Goal: Navigation & Orientation: Understand site structure

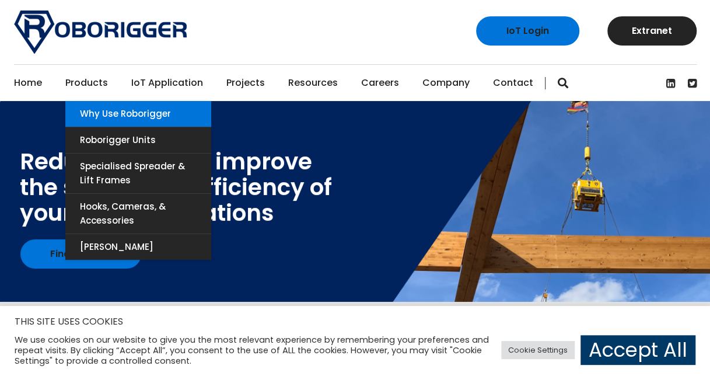
click at [90, 114] on link "Why use Roborigger" at bounding box center [138, 114] width 146 height 26
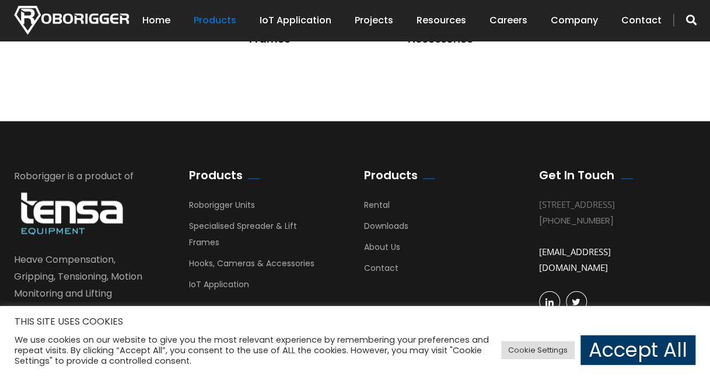
scroll to position [1167, 0]
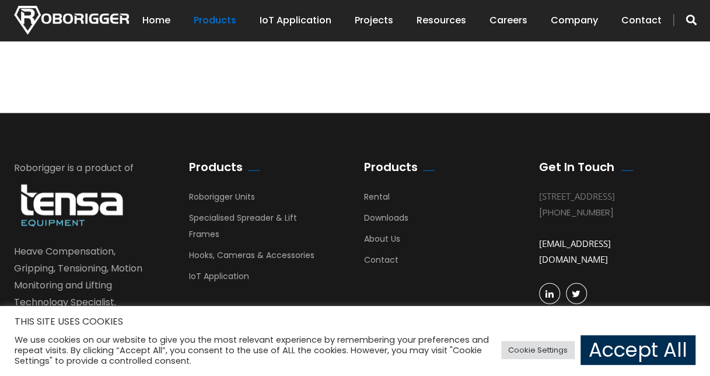
click at [607, 352] on link "Accept All" at bounding box center [637, 350] width 115 height 30
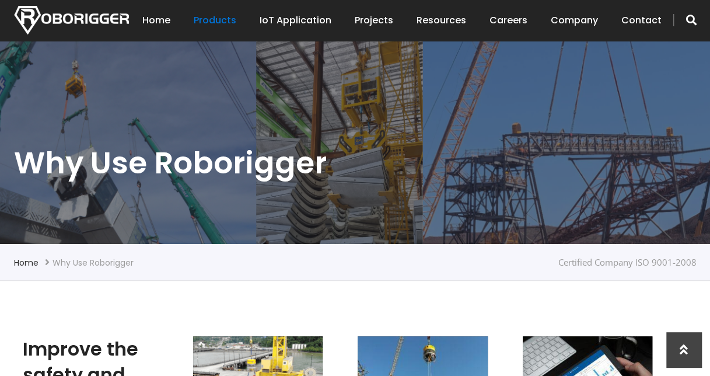
scroll to position [0, 0]
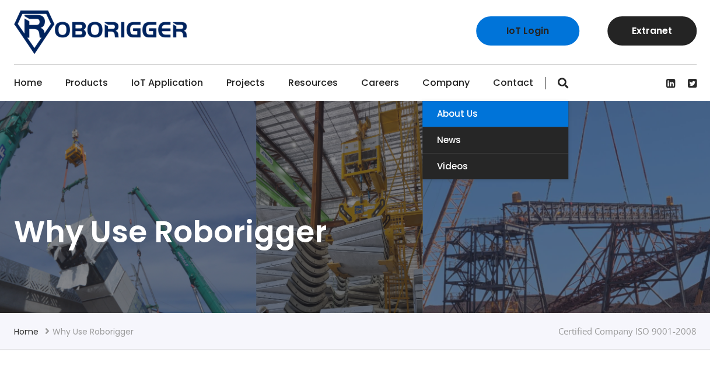
click at [445, 105] on link "About Us" at bounding box center [495, 114] width 146 height 26
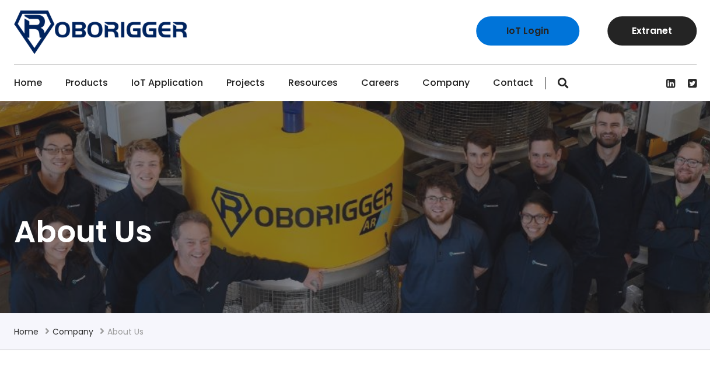
click at [233, 79] on link "Projects" at bounding box center [245, 83] width 38 height 36
